Goal: Task Accomplishment & Management: Use online tool/utility

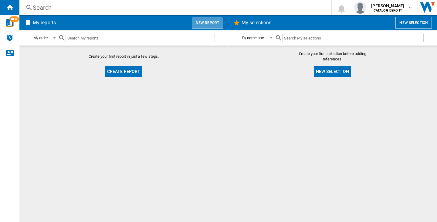
click at [209, 19] on button "New report" at bounding box center [207, 23] width 31 height 12
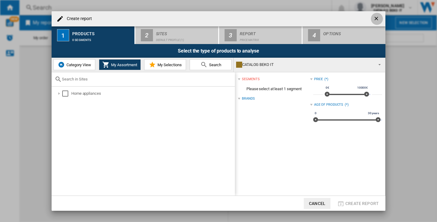
click at [378, 20] on ng-md-icon "getI18NText('BUTTONS.CLOSE_DIALOG')" at bounding box center [376, 18] width 7 height 7
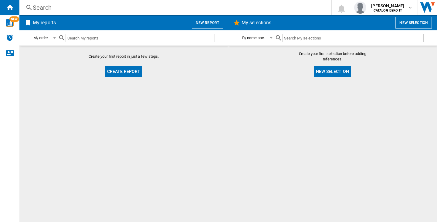
click at [35, 23] on h2 "My reports" at bounding box center [44, 23] width 25 height 12
click at [212, 22] on button "New report" at bounding box center [207, 23] width 31 height 12
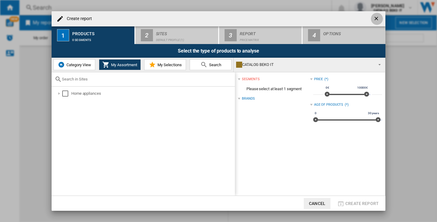
click at [378, 16] on ng-md-icon "getI18NText('BUTTONS.CLOSE_DIALOG')" at bounding box center [376, 18] width 7 height 7
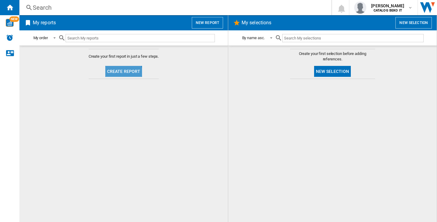
click at [122, 74] on button "Create report" at bounding box center [123, 71] width 37 height 11
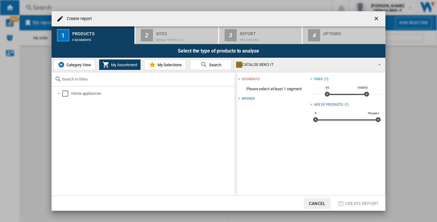
click at [381, 16] on button "button" at bounding box center [377, 19] width 12 height 12
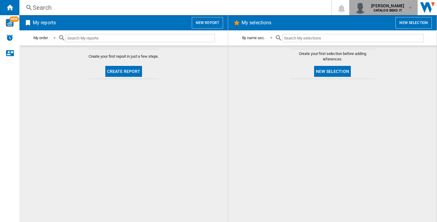
click at [407, 7] on div "[PERSON_NAME] CATALOG BEKO IT" at bounding box center [388, 8] width 39 height 10
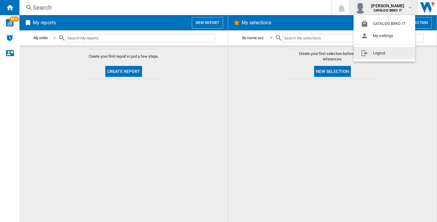
click at [389, 122] on md-backdrop at bounding box center [218, 111] width 437 height 222
